Goal: Find specific page/section: Find specific page/section

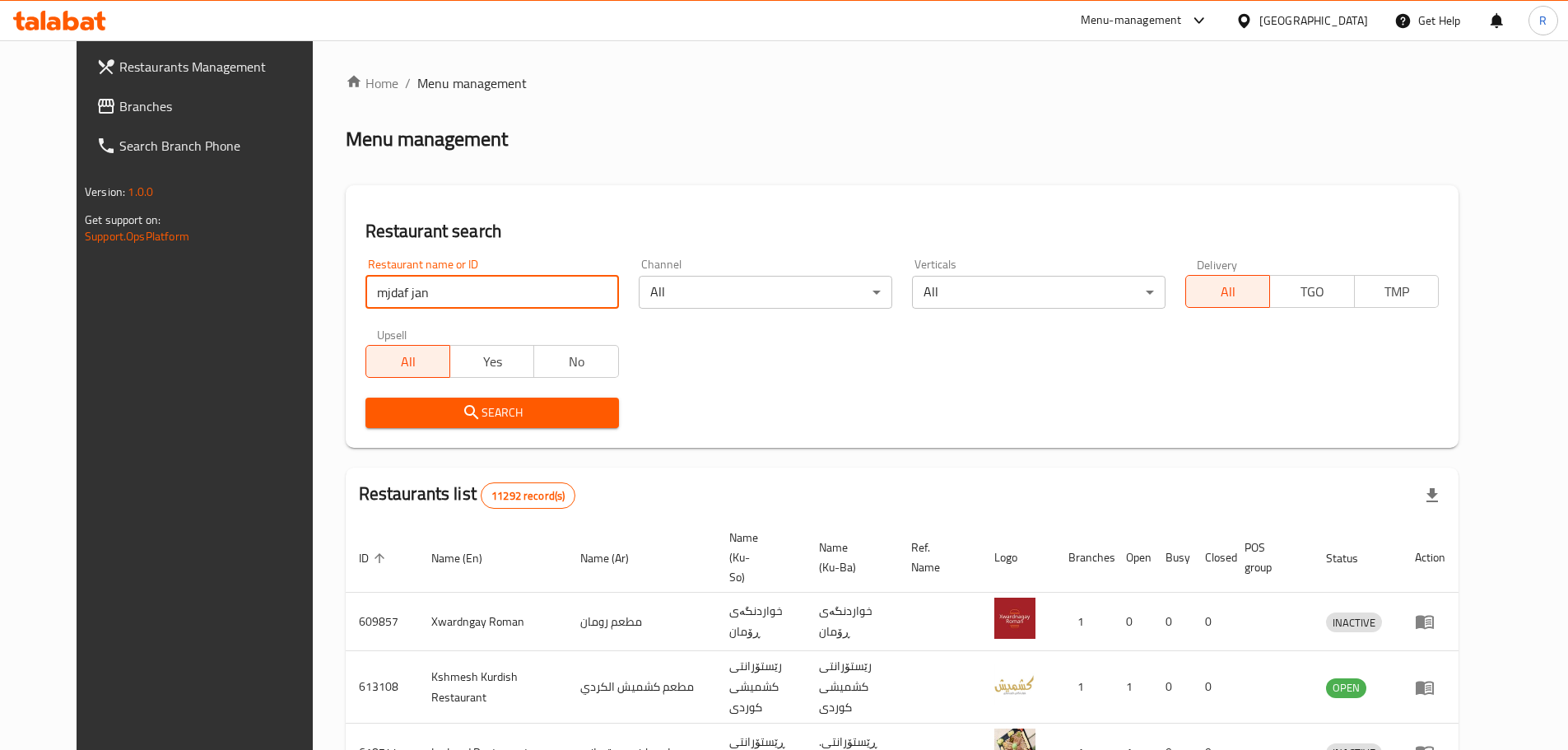
click button "Search" at bounding box center [491, 412] width 254 height 30
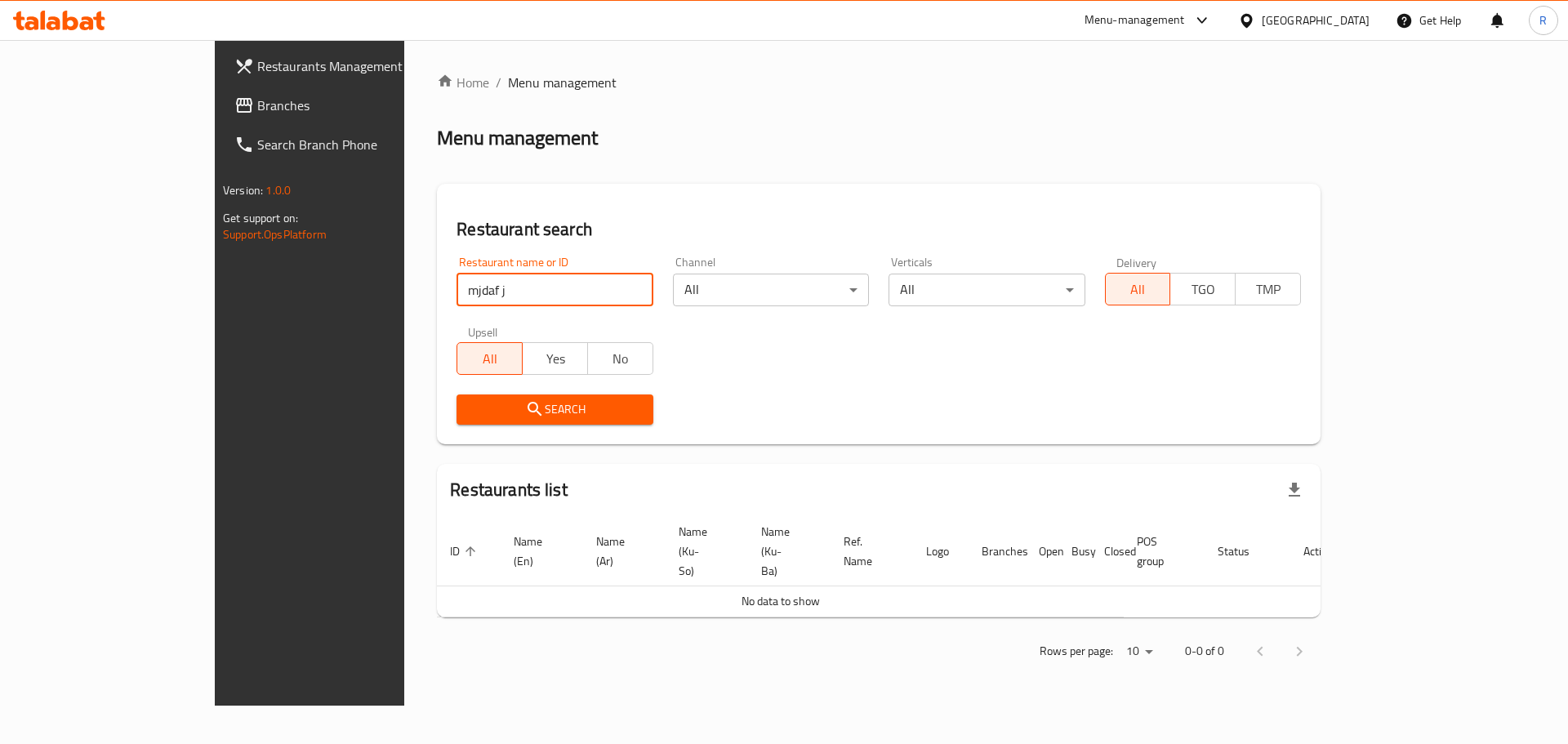
click button "Search" at bounding box center [554, 409] width 196 height 30
type input "mjdf"
click button "Search" at bounding box center [554, 409] width 196 height 30
click at [1202, 8] on div "Menu-management" at bounding box center [1148, 20] width 153 height 39
click at [1184, 22] on div "Menu-management" at bounding box center [1134, 20] width 100 height 19
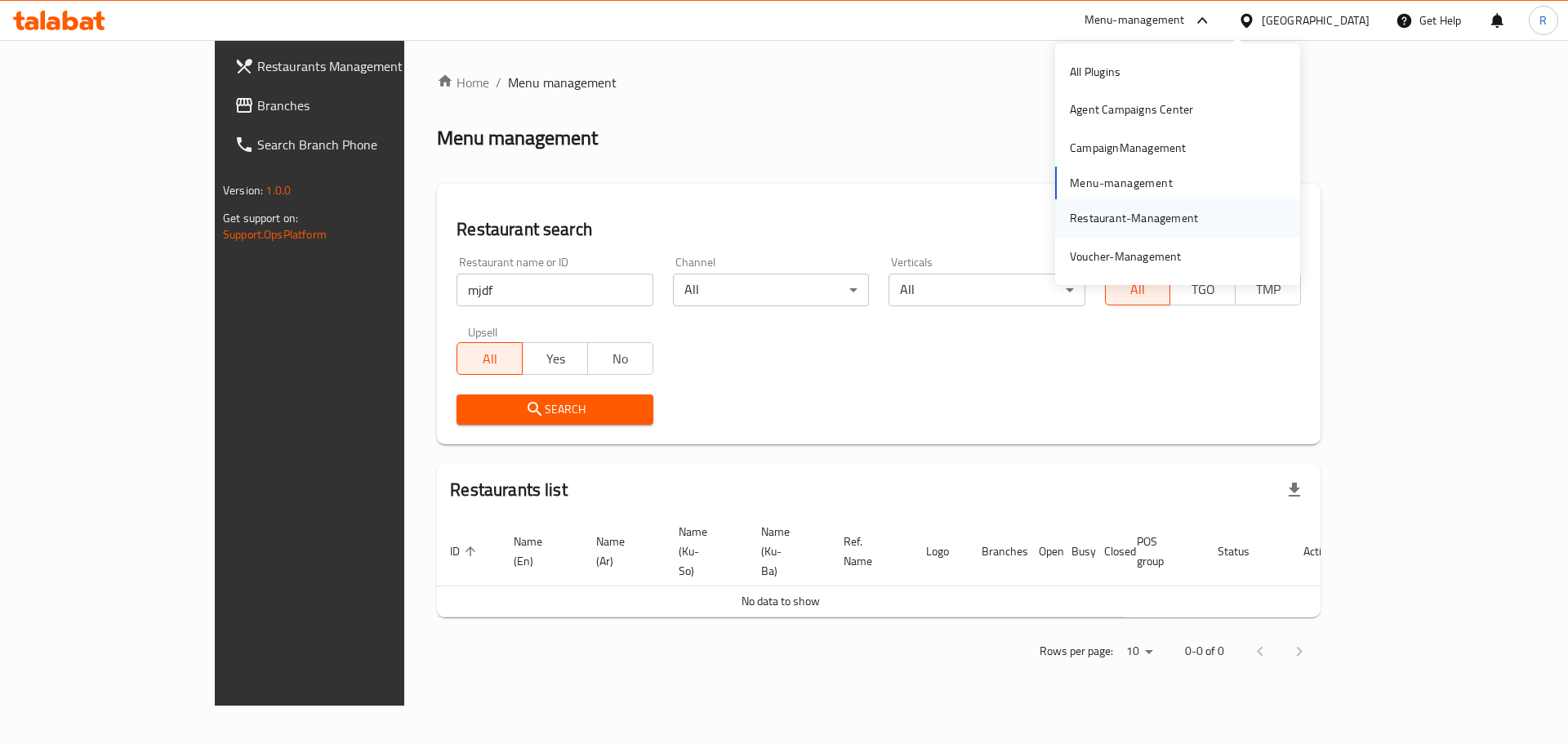
click at [1127, 226] on div "Restaurant-Management" at bounding box center [1134, 218] width 128 height 18
